Goal: Information Seeking & Learning: Learn about a topic

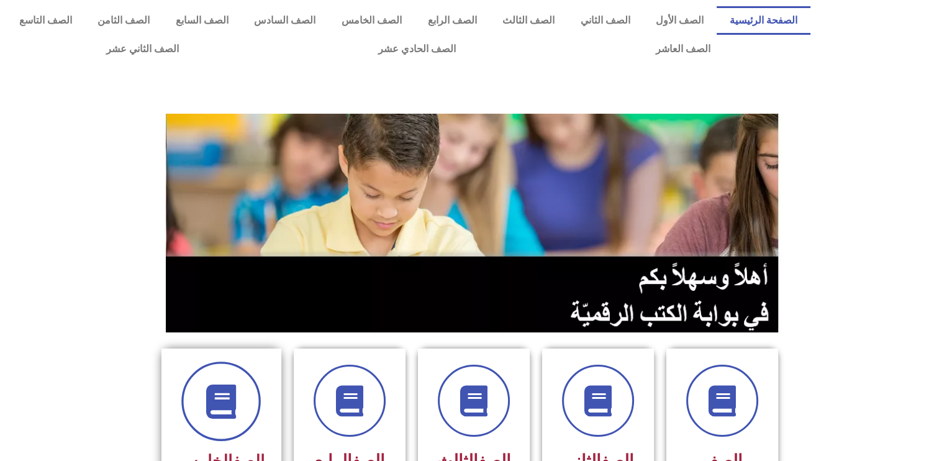
click at [248, 402] on span at bounding box center [221, 402] width 80 height 80
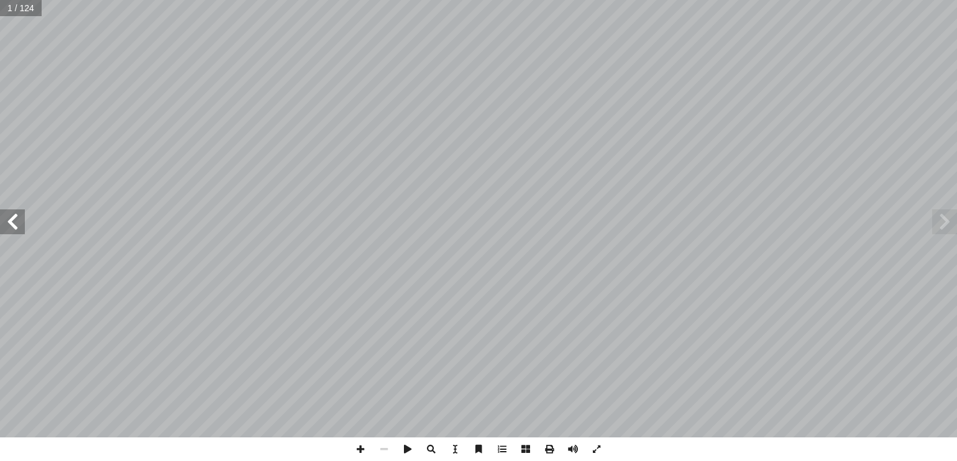
click at [12, 227] on span at bounding box center [12, 221] width 25 height 25
click at [27, 10] on input "text" at bounding box center [24, 8] width 49 height 16
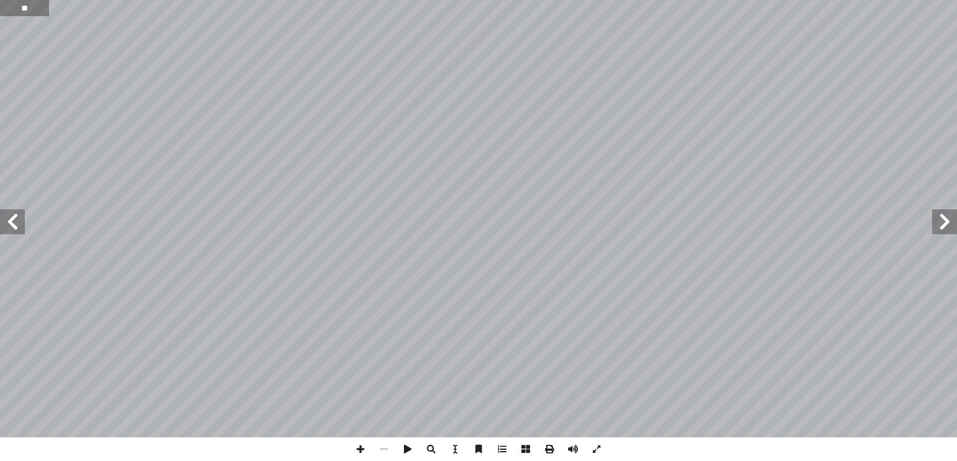
type input "**"
click at [12, 230] on span at bounding box center [12, 221] width 25 height 25
click at [16, 230] on span at bounding box center [12, 221] width 25 height 25
click at [14, 232] on span at bounding box center [12, 221] width 25 height 25
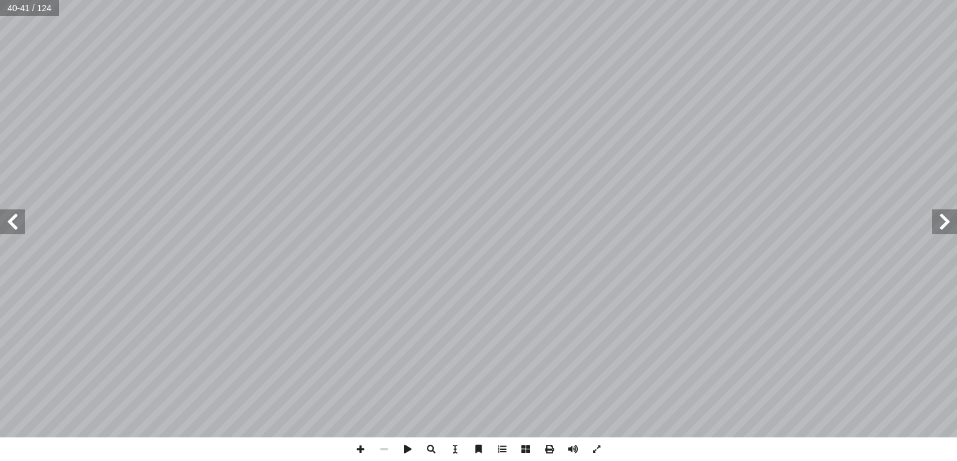
click at [17, 227] on span at bounding box center [12, 221] width 25 height 25
